Goal: Find specific page/section: Find specific page/section

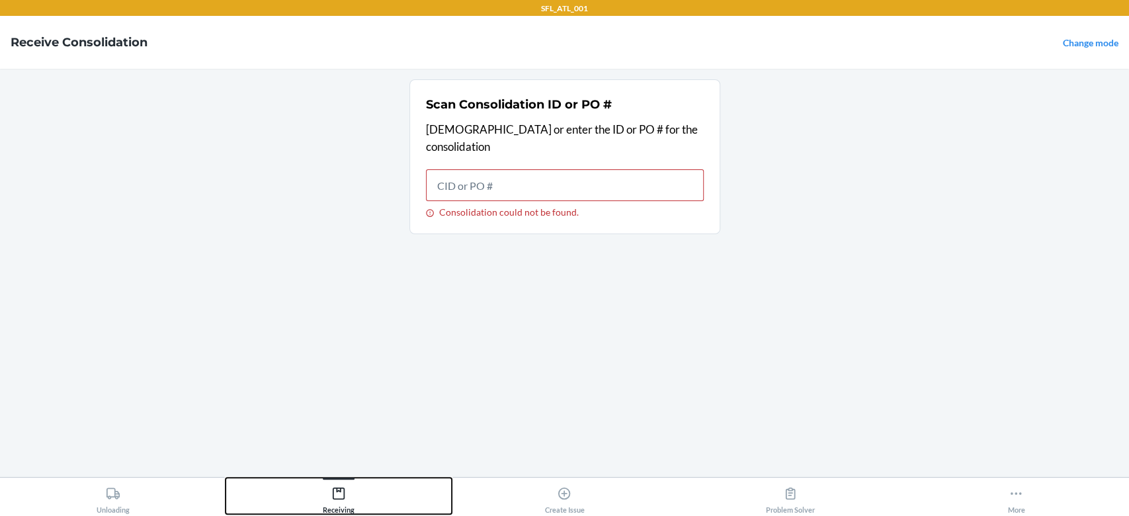
click at [354, 501] on button "Receiving" at bounding box center [337, 495] width 225 height 36
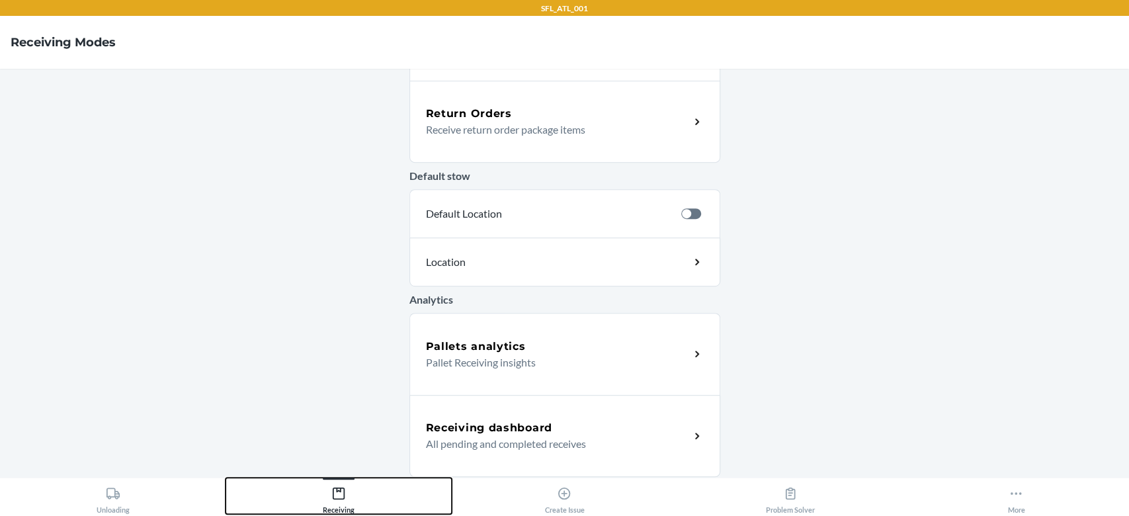
scroll to position [405, 0]
click at [539, 428] on h5 "Receiving dashboard" at bounding box center [489, 428] width 126 height 16
